Goal: Find specific page/section: Find specific page/section

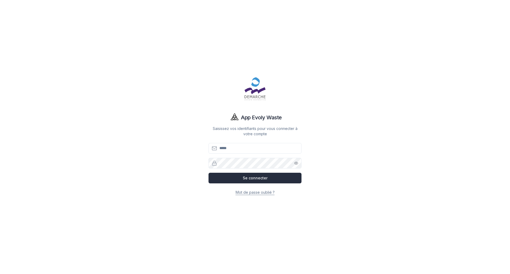
type input "**********"
click at [261, 177] on button "Se connecter" at bounding box center [254, 178] width 93 height 11
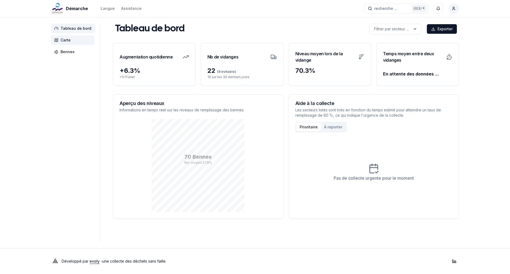
click at [59, 40] on span "Carte" at bounding box center [73, 40] width 44 height 10
